Goal: Find specific page/section: Find specific page/section

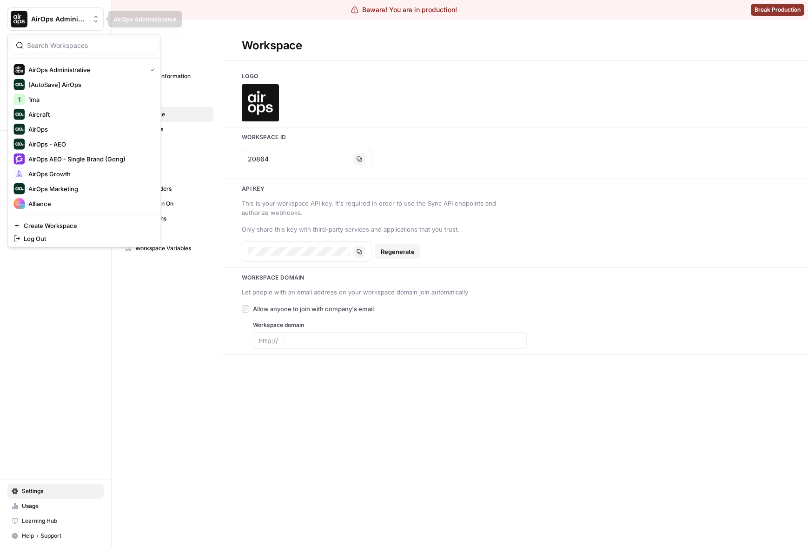
click at [86, 18] on span "AirOps Administrative" at bounding box center [59, 18] width 56 height 9
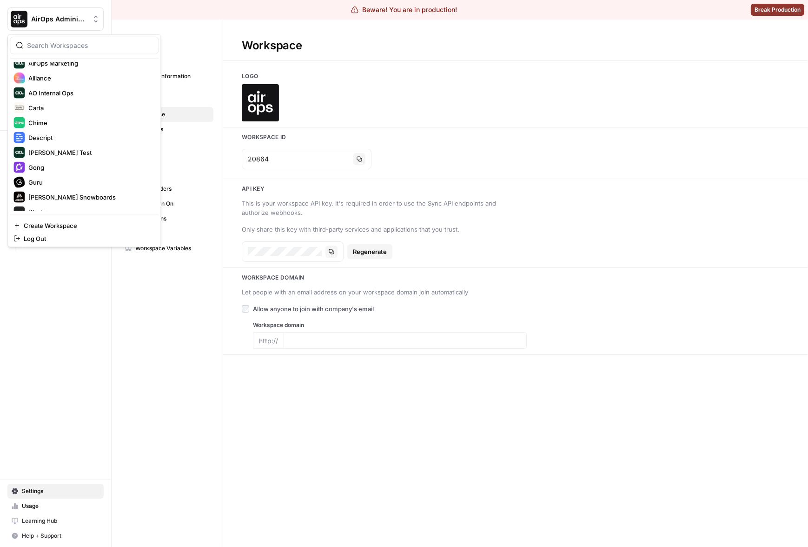
scroll to position [120, 0]
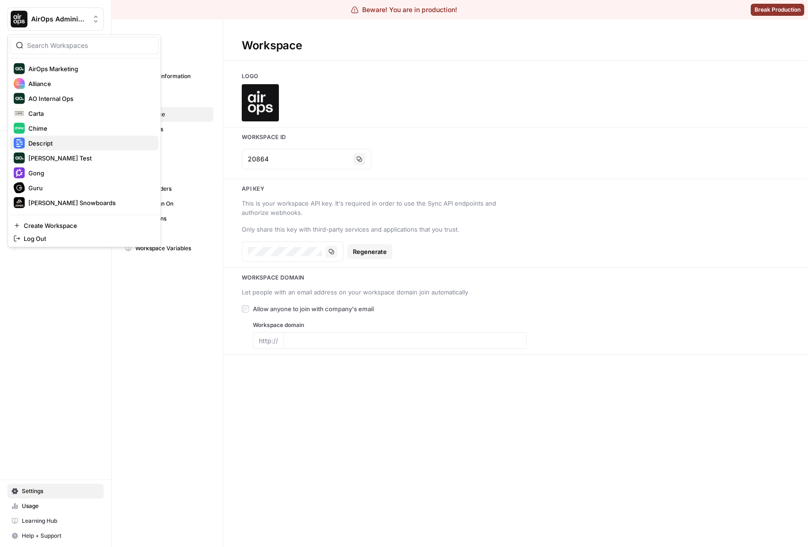
click at [51, 138] on div "Descript" at bounding box center [83, 143] width 141 height 11
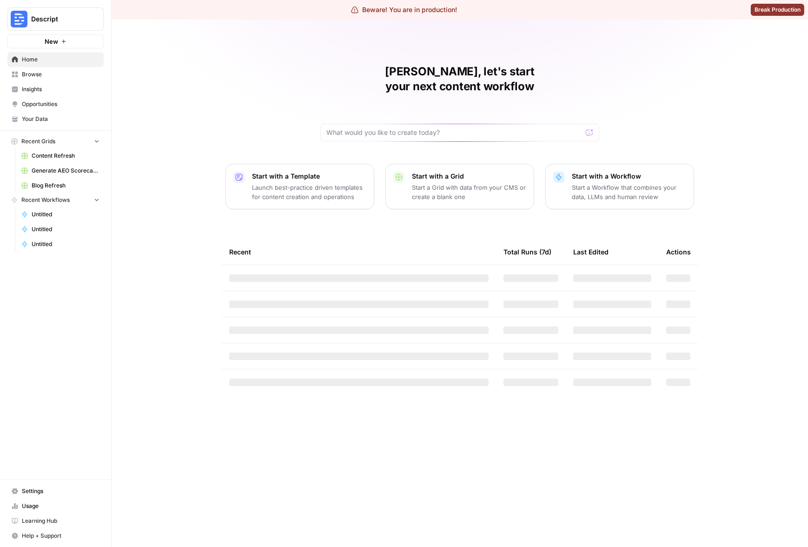
click at [56, 88] on span "Insights" at bounding box center [61, 89] width 78 height 8
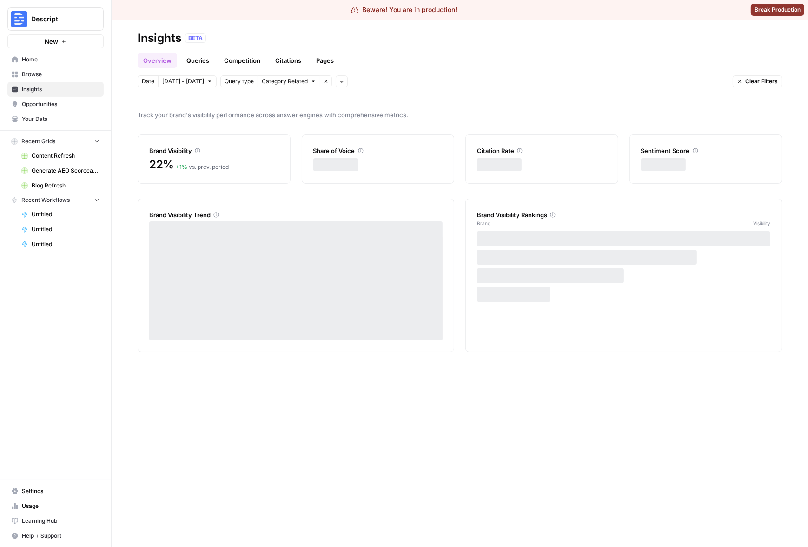
click at [316, 57] on link "Pages" at bounding box center [324, 60] width 29 height 15
